Goal: Transaction & Acquisition: Book appointment/travel/reservation

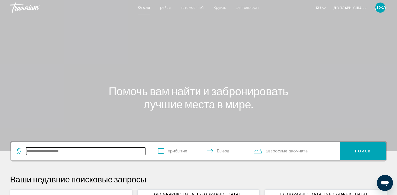
click at [76, 153] on input "Виджет поиска" at bounding box center [85, 151] width 119 height 8
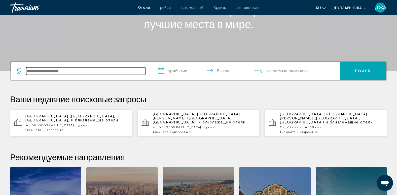
scroll to position [124, 0]
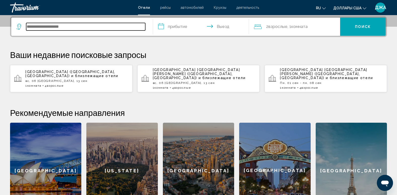
click at [65, 26] on input "Виджет поиска" at bounding box center [85, 27] width 119 height 8
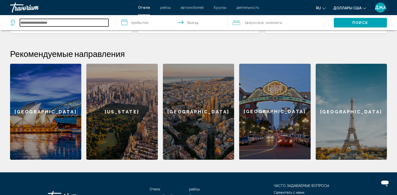
scroll to position [164, 0]
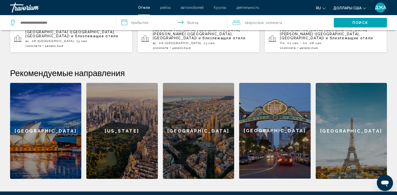
click at [346, 129] on div "[GEOGRAPHIC_DATA]" at bounding box center [351, 131] width 71 height 96
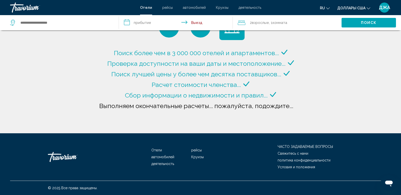
type input "**********"
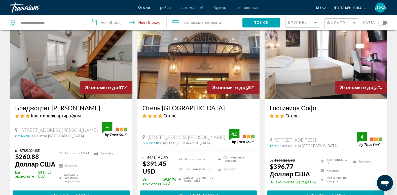
scroll to position [20, 0]
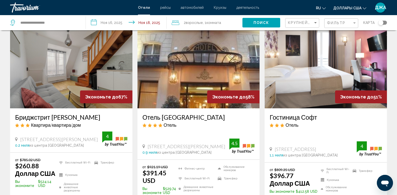
click at [130, 19] on input "**********" at bounding box center [127, 23] width 83 height 17
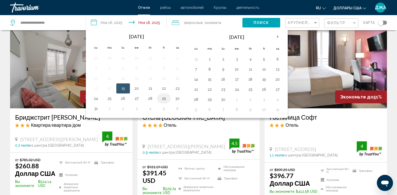
click at [163, 99] on button "29" at bounding box center [164, 98] width 8 height 7
click at [93, 110] on button "31" at bounding box center [96, 108] width 8 height 7
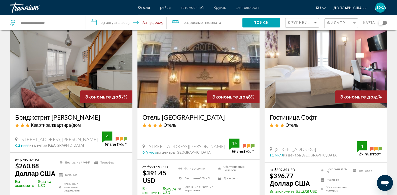
click at [114, 28] on input "**********" at bounding box center [127, 23] width 83 height 17
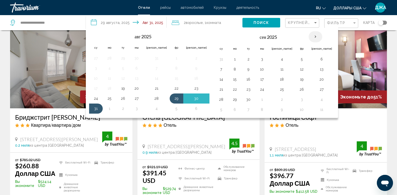
click at [309, 36] on th "В следующем месяце" at bounding box center [316, 36] width 14 height 11
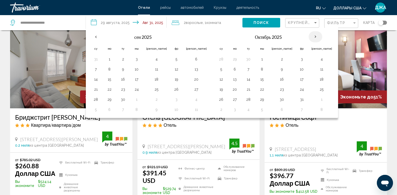
click at [309, 36] on th "В следующем месяце" at bounding box center [316, 36] width 14 height 11
click at [298, 100] on button "28" at bounding box center [302, 99] width 8 height 7
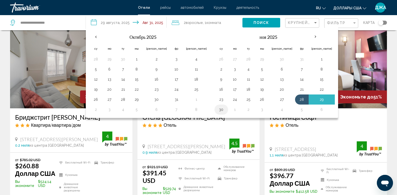
click at [217, 110] on button "30" at bounding box center [221, 109] width 8 height 7
type input "**********"
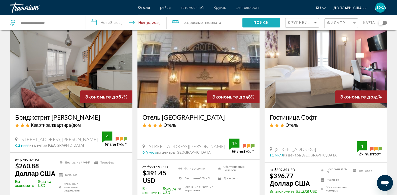
click at [259, 23] on span "Поиск" at bounding box center [262, 23] width 16 height 4
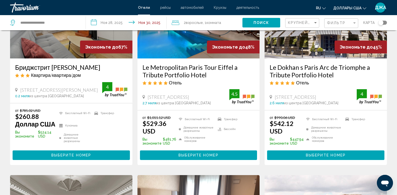
scroll to position [71, 0]
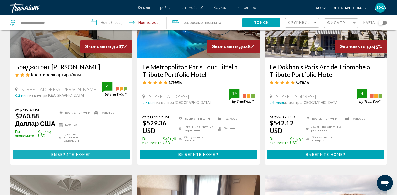
click at [65, 154] on span "Выберите номер" at bounding box center [71, 155] width 40 height 4
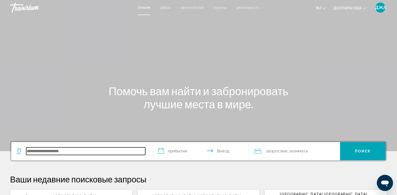
click at [43, 152] on input "Виджет поиска" at bounding box center [85, 151] width 119 height 8
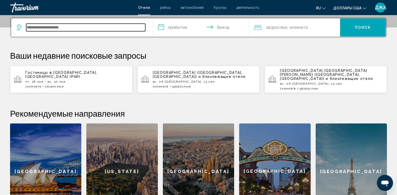
scroll to position [124, 0]
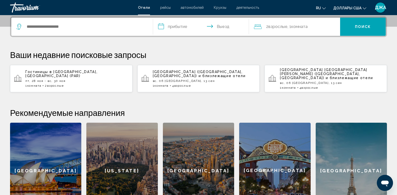
click at [353, 153] on div "[GEOGRAPHIC_DATA]" at bounding box center [351, 171] width 71 height 96
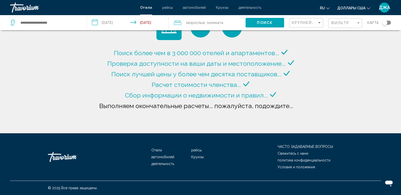
type input "**********"
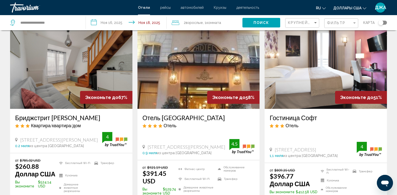
scroll to position [20, 0]
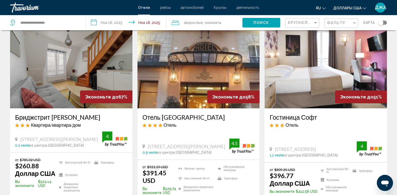
click at [115, 24] on input "**********" at bounding box center [127, 23] width 83 height 17
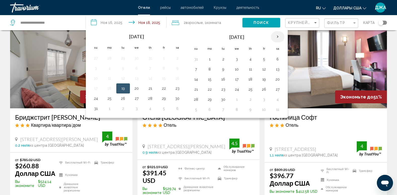
click at [278, 35] on th "Next month" at bounding box center [278, 36] width 14 height 11
click at [264, 97] on button "28" at bounding box center [264, 99] width 8 height 7
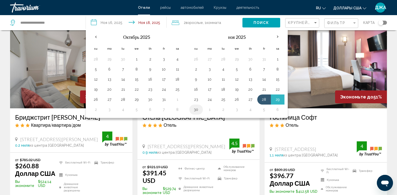
click at [195, 108] on button "30" at bounding box center [196, 109] width 8 height 7
type input "**********"
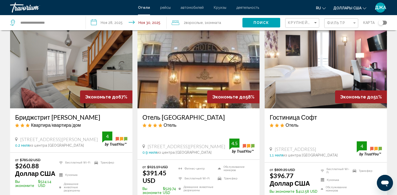
click at [264, 24] on span "Поиск" at bounding box center [262, 23] width 16 height 4
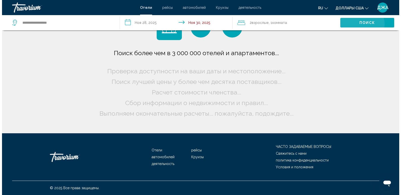
scroll to position [0, 0]
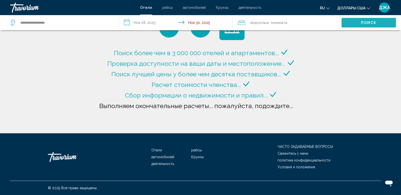
click at [371, 23] on span "Поиск" at bounding box center [369, 23] width 16 height 4
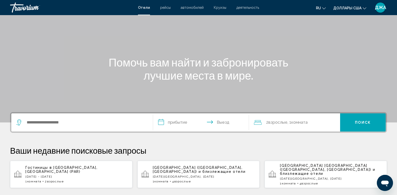
scroll to position [30, 0]
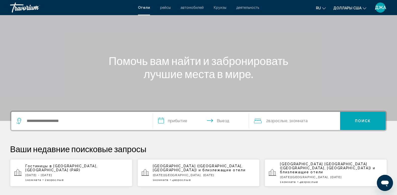
click at [53, 163] on app-hotels-recent-search "Гостиницы в Париж , Франция (PAR) пт, 28 ноя - вс, 30 ноя 1 Комната номера 2 Вз…" at bounding box center [71, 172] width 122 height 27
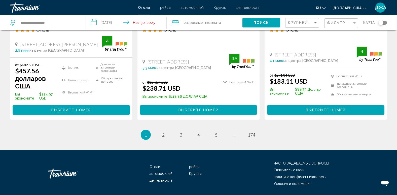
scroll to position [703, 0]
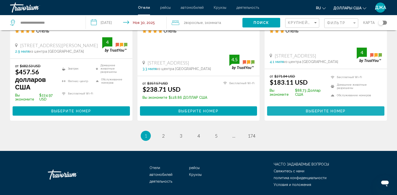
click at [337, 109] on span "Выберите номер" at bounding box center [326, 111] width 40 height 4
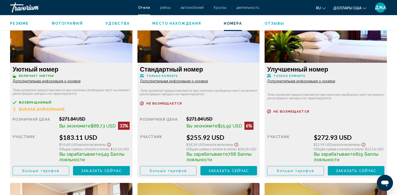
scroll to position [715, 0]
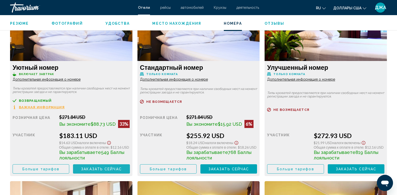
click at [108, 168] on span "Заказать сейчас" at bounding box center [101, 169] width 41 height 4
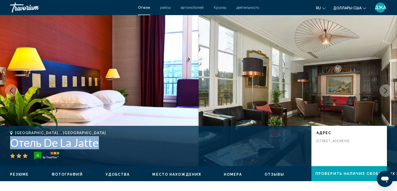
drag, startPoint x: 115, startPoint y: 147, endPoint x: 10, endPoint y: 139, distance: 104.5
click at [10, 139] on h1 "Отель De La Jatte" at bounding box center [158, 142] width 296 height 13
copy h1 "Отель De La Jatte"
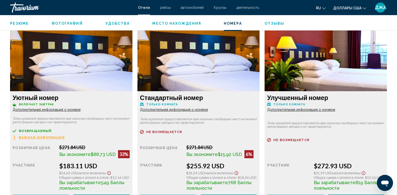
scroll to position [695, 0]
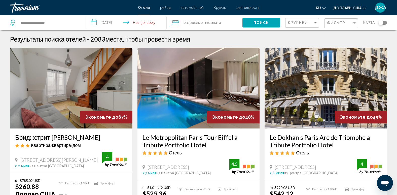
click at [305, 20] on div "Крупнейшие сбережения" at bounding box center [303, 22] width 30 height 9
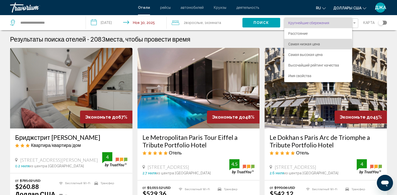
click at [307, 45] on span "Самая низкая цена" at bounding box center [304, 44] width 32 height 4
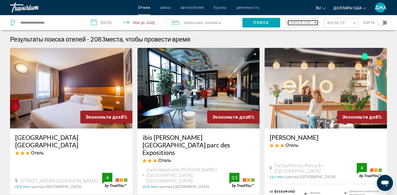
click at [307, 22] on span "Самая низкая цена" at bounding box center [311, 23] width 47 height 4
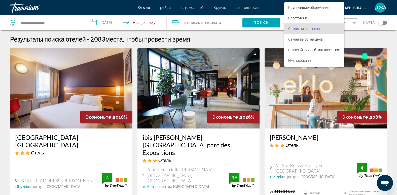
scroll to position [6, 0]
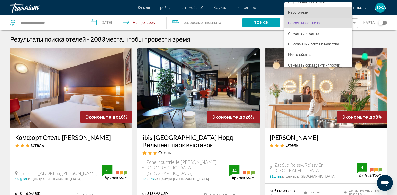
click at [303, 12] on span "Расстояние" at bounding box center [297, 12] width 19 height 4
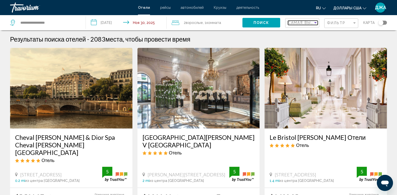
click at [307, 21] on span "Самая высокая цена" at bounding box center [313, 23] width 51 height 4
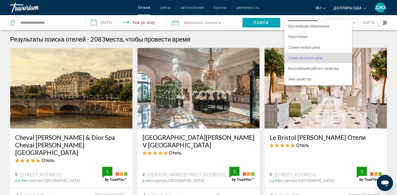
scroll to position [10, 0]
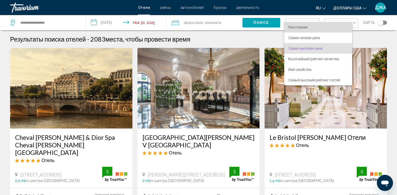
click at [298, 26] on span "Расстояние" at bounding box center [297, 27] width 19 height 4
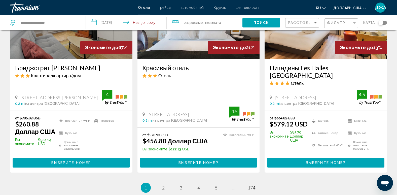
scroll to position [644, 0]
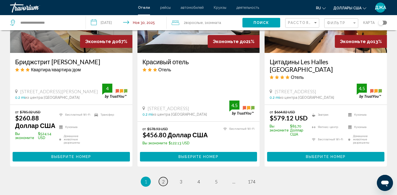
click at [164, 179] on span "2" at bounding box center [163, 182] width 3 height 6
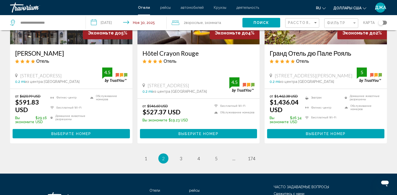
scroll to position [693, 0]
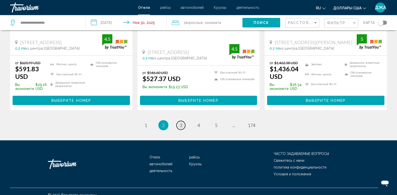
click at [182, 122] on span "3" at bounding box center [181, 125] width 3 height 6
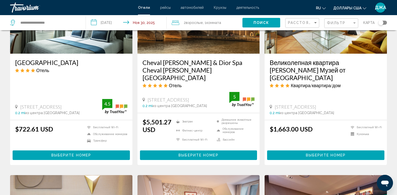
scroll to position [282, 0]
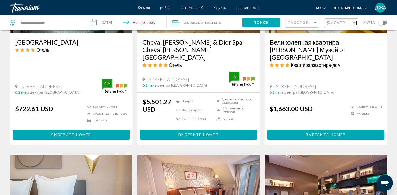
click at [334, 22] on span "Фильтр" at bounding box center [336, 23] width 19 height 4
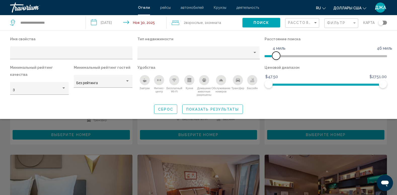
drag, startPoint x: 384, startPoint y: 56, endPoint x: 276, endPoint y: 60, distance: 107.9
click at [276, 60] on div "Расстояние поиска 1 миля 46 миль 4 миль" at bounding box center [325, 50] width 127 height 28
click at [301, 23] on span "Расстояние" at bounding box center [302, 23] width 29 height 4
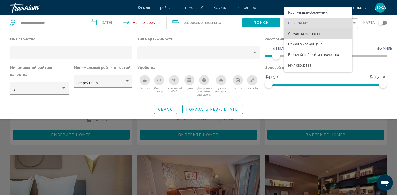
click at [305, 33] on span "Самая низкая цена" at bounding box center [304, 33] width 32 height 4
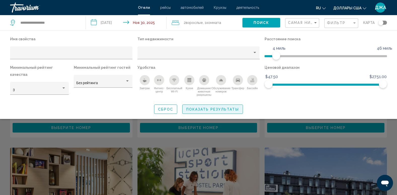
click at [193, 107] on span "Показать результаты" at bounding box center [212, 109] width 53 height 4
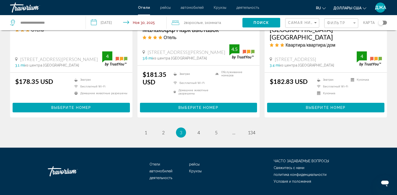
scroll to position [698, 0]
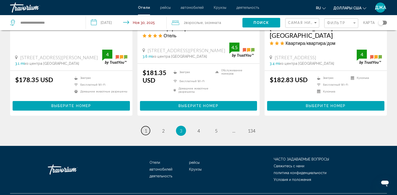
click at [145, 128] on span "1" at bounding box center [146, 131] width 3 height 6
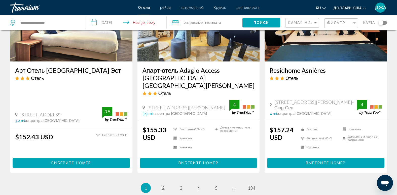
scroll to position [655, 0]
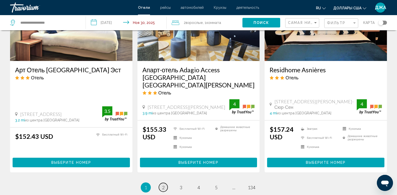
click at [162, 185] on span "2" at bounding box center [163, 188] width 3 height 6
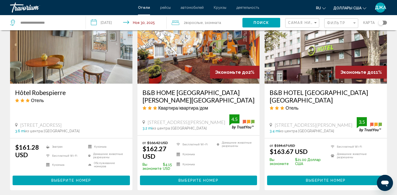
scroll to position [232, 0]
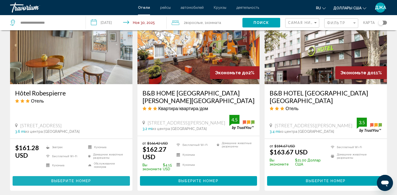
click at [77, 176] on button "Выберите номер" at bounding box center [71, 180] width 117 height 9
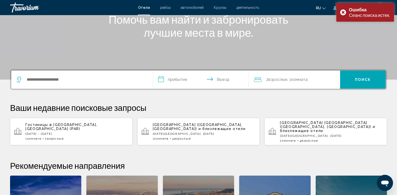
scroll to position [71, 0]
